Goal: Task Accomplishment & Management: Manage account settings

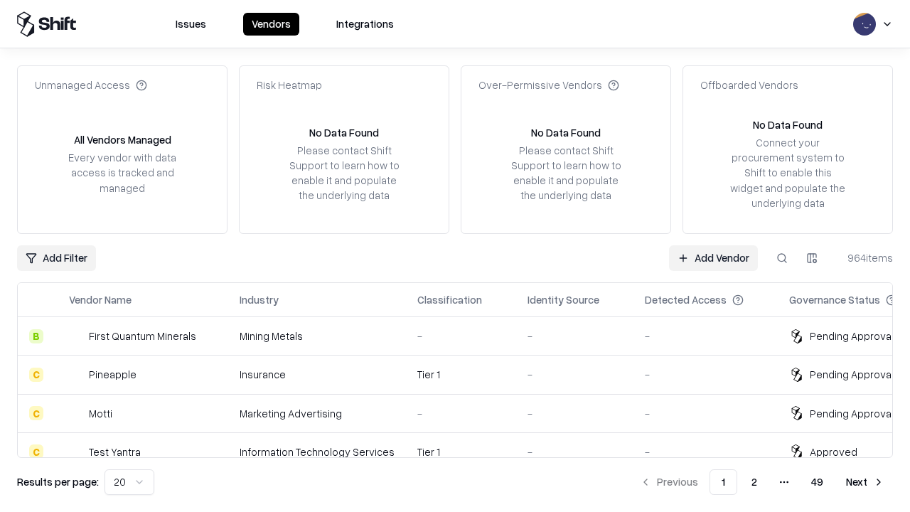
click at [713, 257] on link "Add Vendor" at bounding box center [713, 258] width 89 height 26
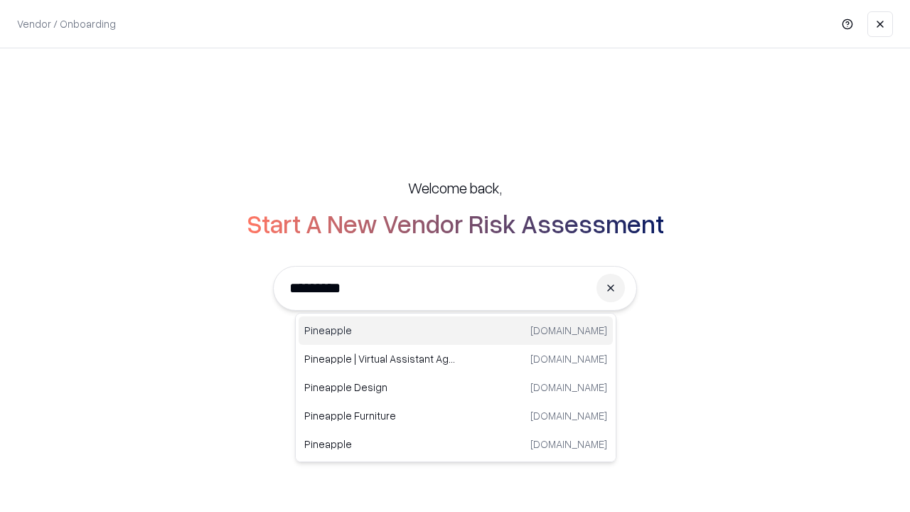
click at [456, 331] on div "Pineapple [DOMAIN_NAME]" at bounding box center [456, 331] width 314 height 28
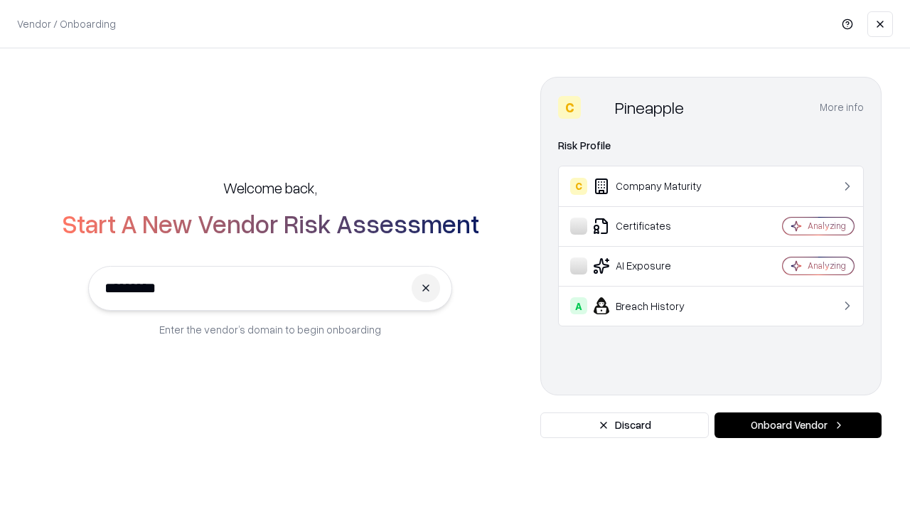
type input "*********"
click at [798, 425] on button "Onboard Vendor" at bounding box center [798, 426] width 167 height 26
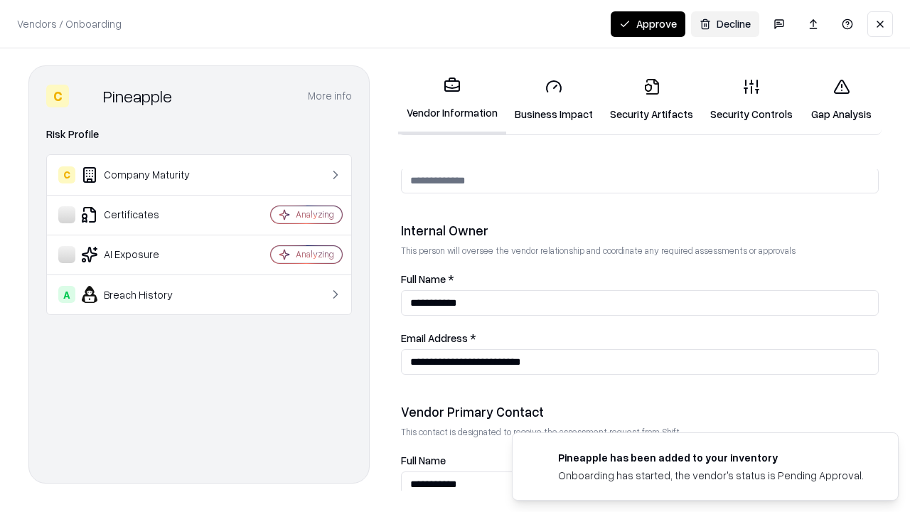
scroll to position [737, 0]
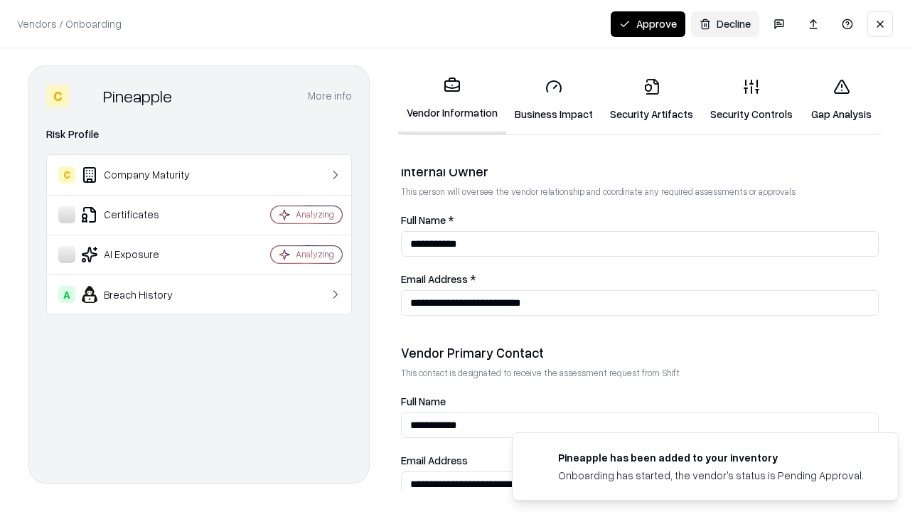
click at [652, 100] on link "Security Artifacts" at bounding box center [652, 100] width 100 height 66
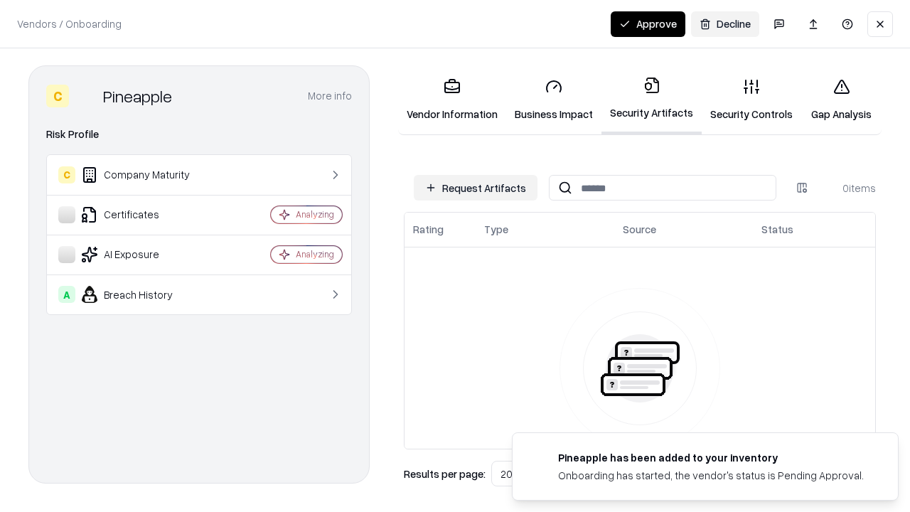
click at [476, 188] on button "Request Artifacts" at bounding box center [476, 188] width 124 height 26
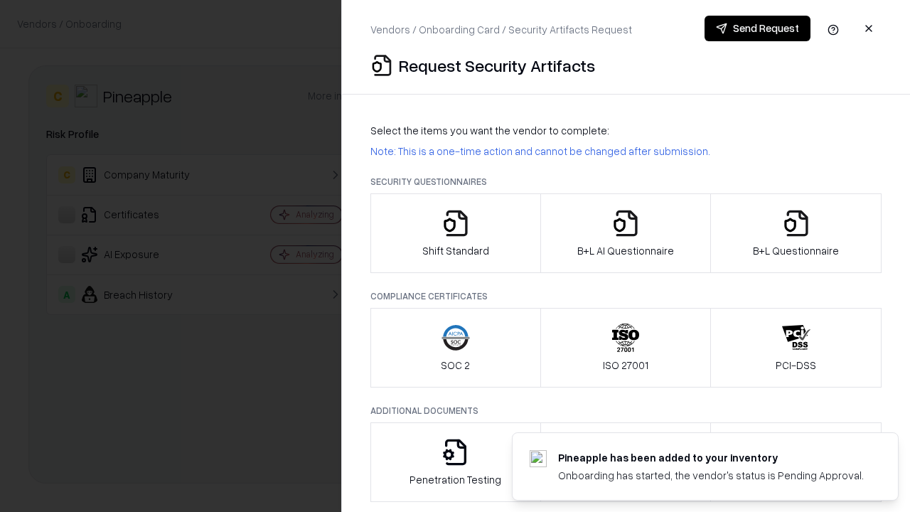
click at [796, 233] on icon "button" at bounding box center [796, 223] width 28 height 28
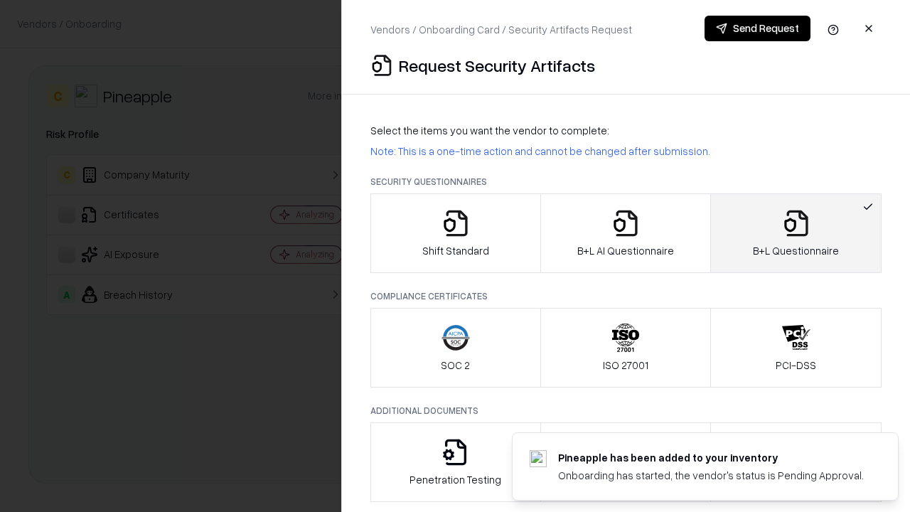
click at [625, 233] on icon "button" at bounding box center [626, 223] width 28 height 28
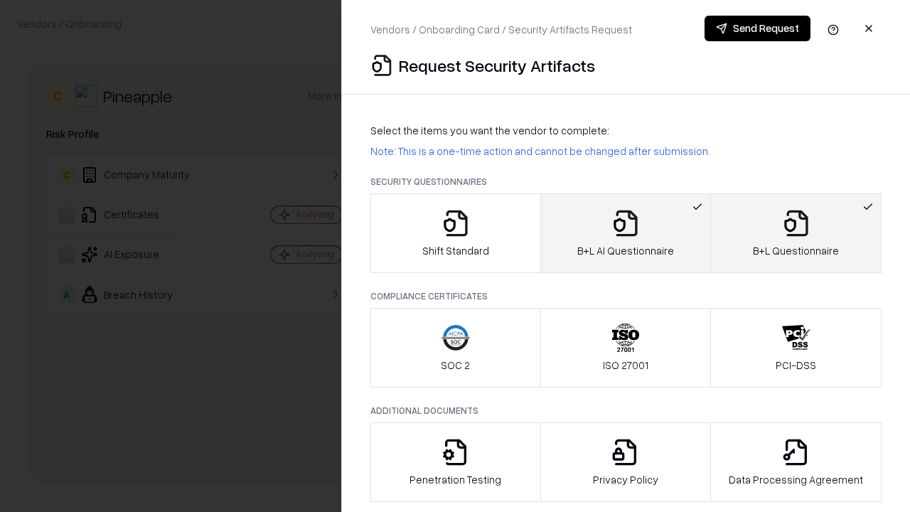
click at [757, 28] on button "Send Request" at bounding box center [758, 29] width 106 height 26
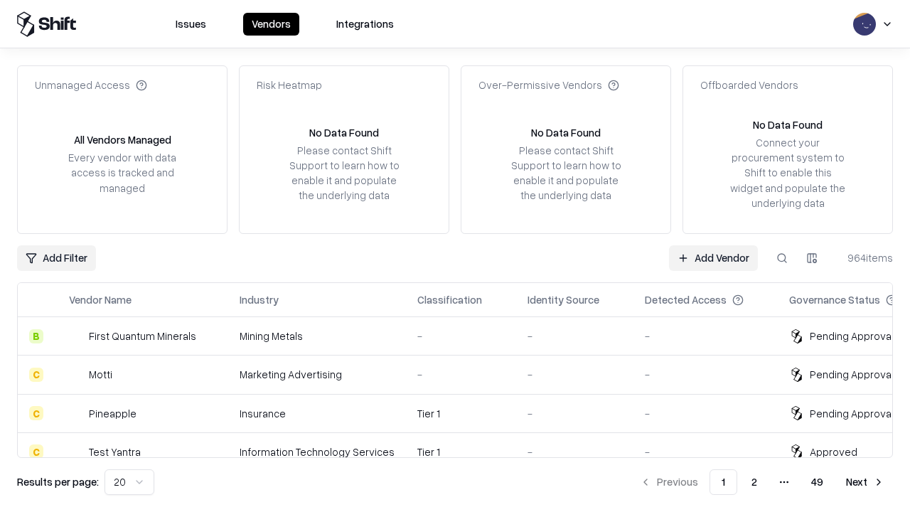
click at [713, 257] on link "Add Vendor" at bounding box center [713, 258] width 89 height 26
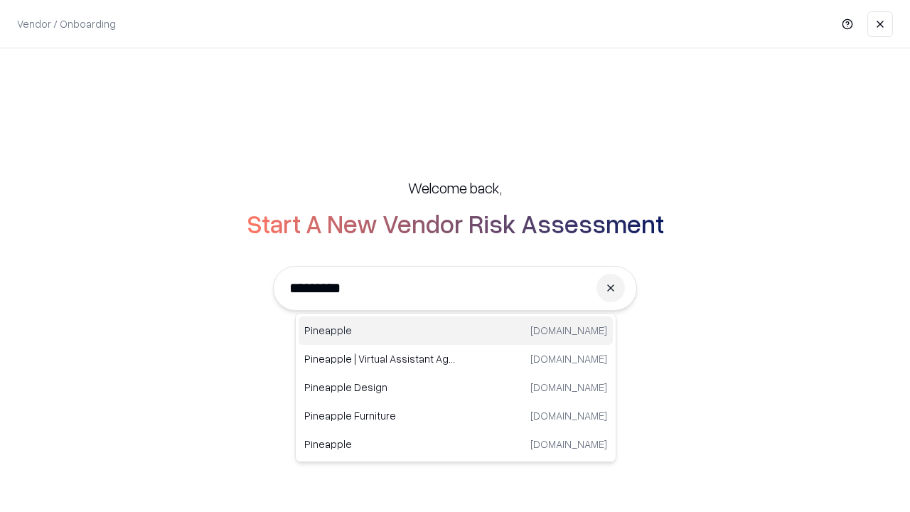
click at [456, 331] on div "Pineapple [DOMAIN_NAME]" at bounding box center [456, 331] width 314 height 28
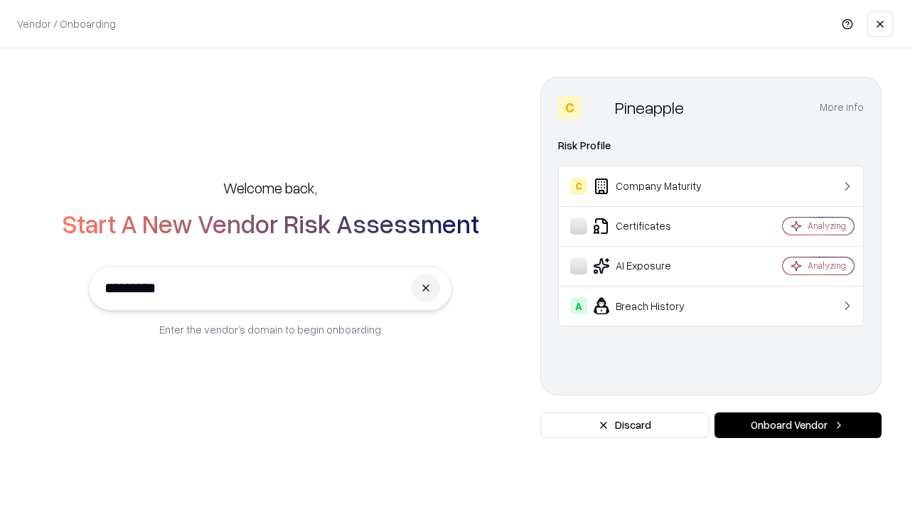
type input "*********"
click at [798, 425] on button "Onboard Vendor" at bounding box center [798, 426] width 167 height 26
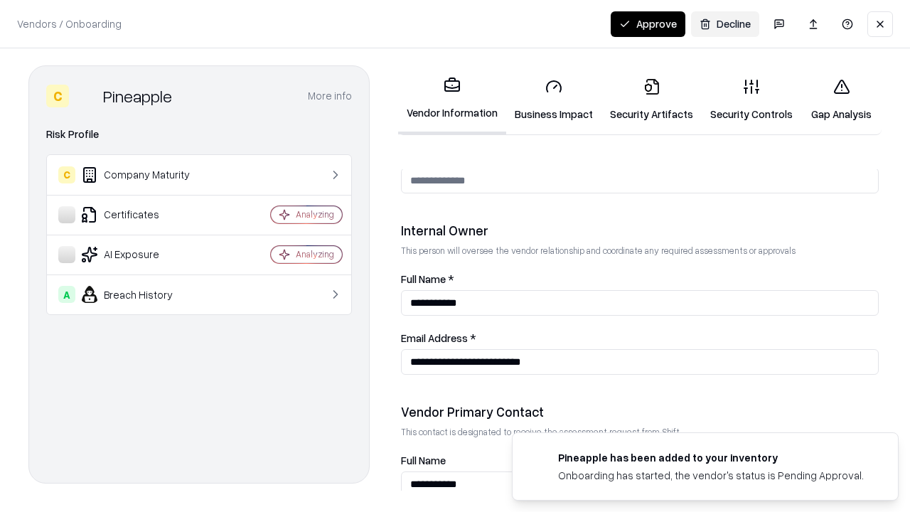
scroll to position [737, 0]
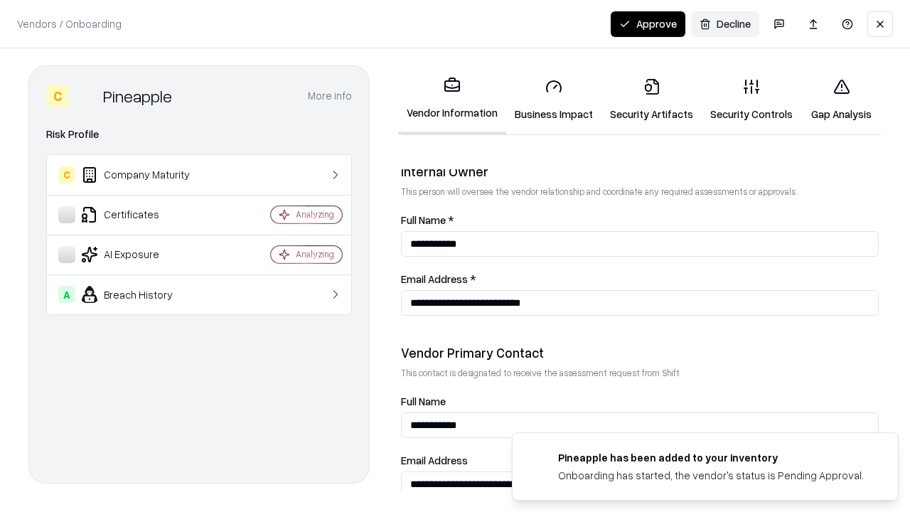
click at [648, 23] on button "Approve" at bounding box center [648, 24] width 75 height 26
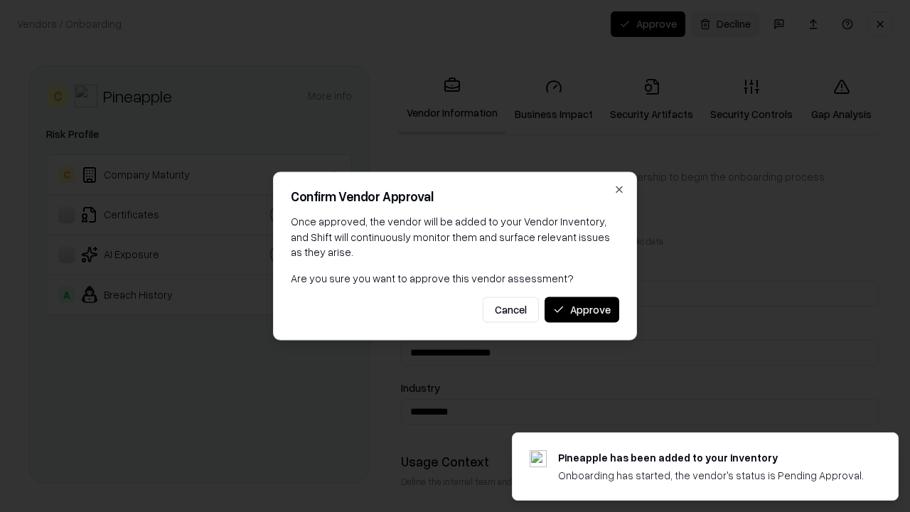
click at [582, 309] on button "Approve" at bounding box center [582, 310] width 75 height 26
